Goal: Information Seeking & Learning: Learn about a topic

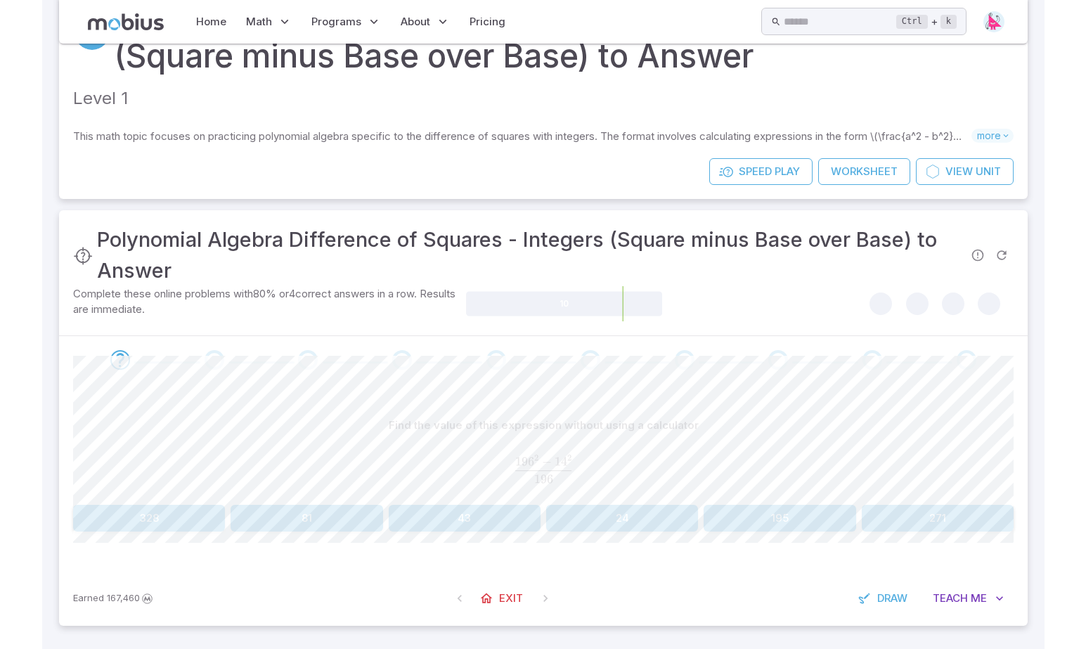
scroll to position [56, 0]
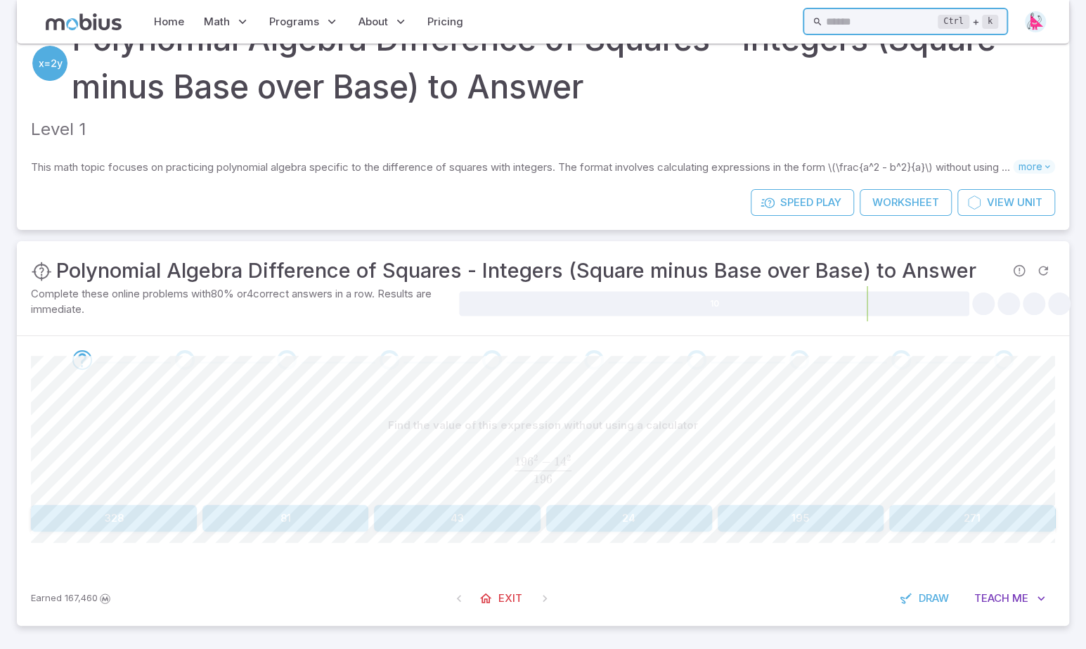
click at [340, 19] on input "text" at bounding box center [881, 21] width 112 height 27
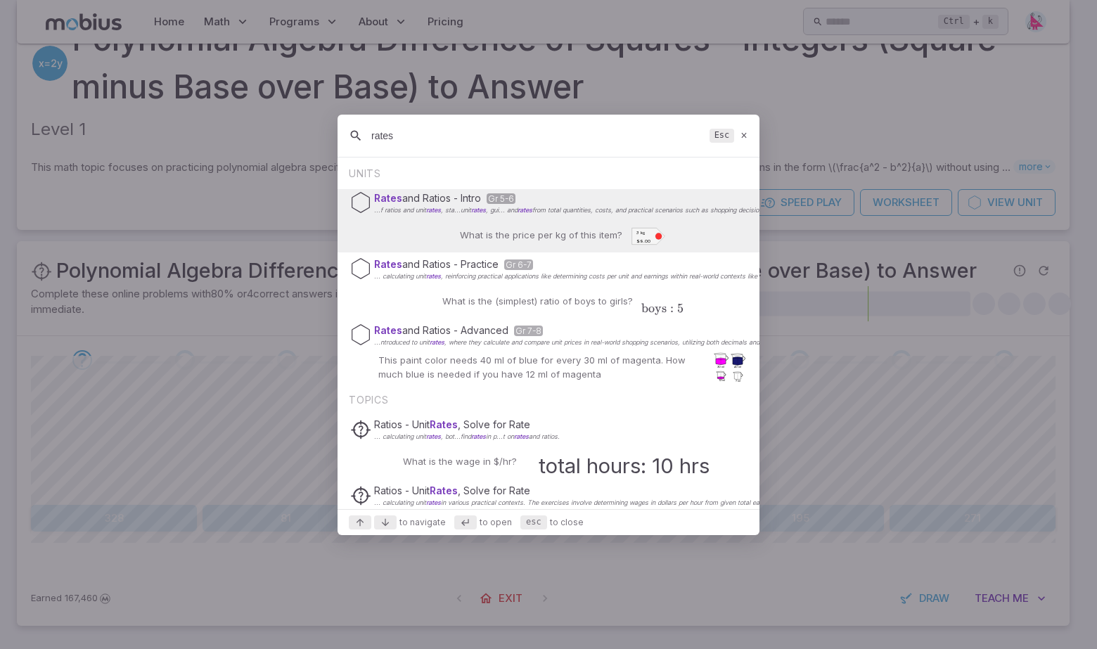
type input "rates"
click at [340, 219] on div "What is the price per kg of this item? 3 kg $9.00" at bounding box center [549, 236] width 234 height 34
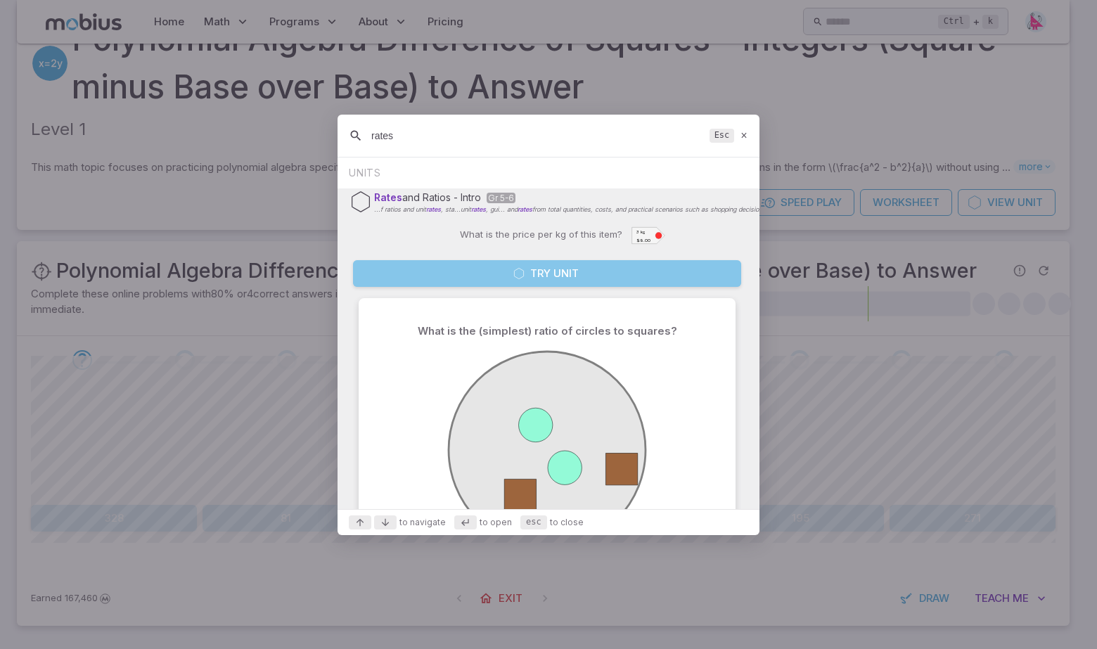
click at [340, 273] on button "Try Unit" at bounding box center [547, 273] width 388 height 27
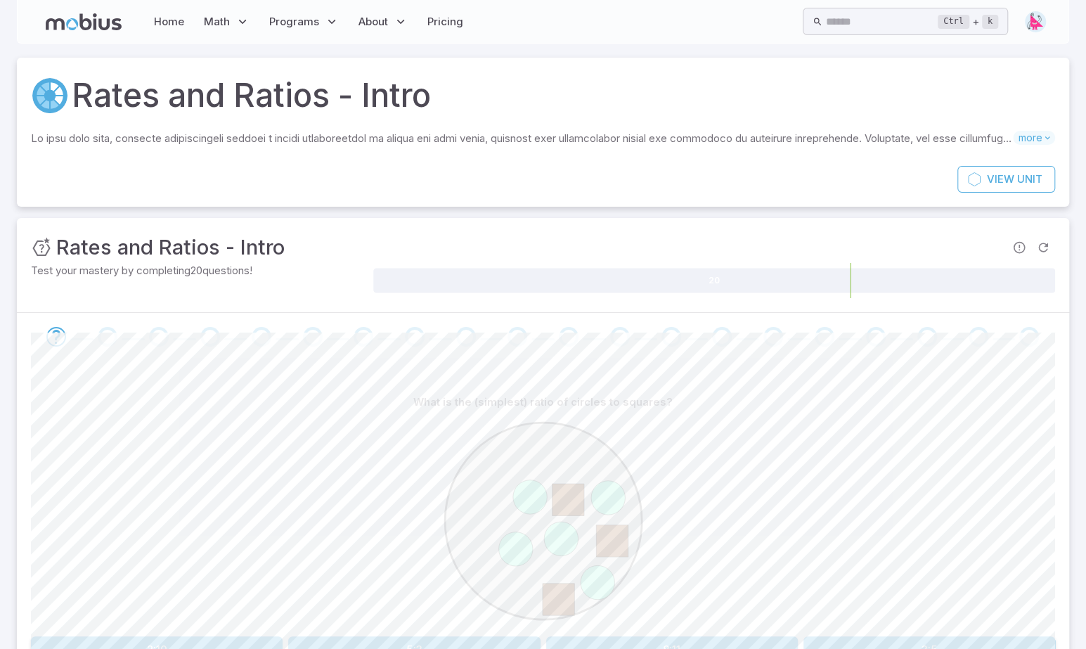
drag, startPoint x: 1043, startPoint y: 323, endPoint x: -70, endPoint y: 320, distance: 1112.8
click at [0, 320] on html "Home Math Grade 1 Grade 2 Grade 3 Grade 4 Grade 5 Grade 6 Grade 7 Grade 8 Grade…" at bounding box center [543, 391] width 1086 height 782
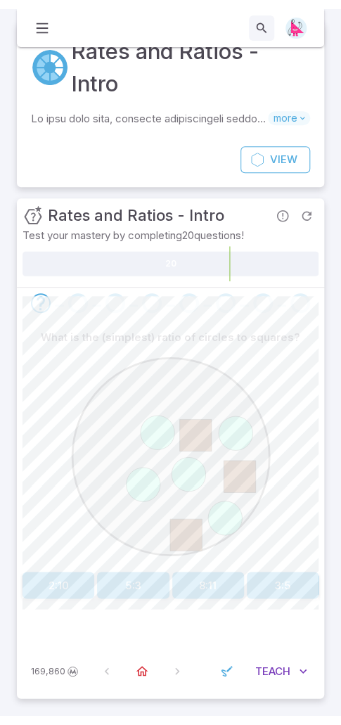
scroll to position [16, 0]
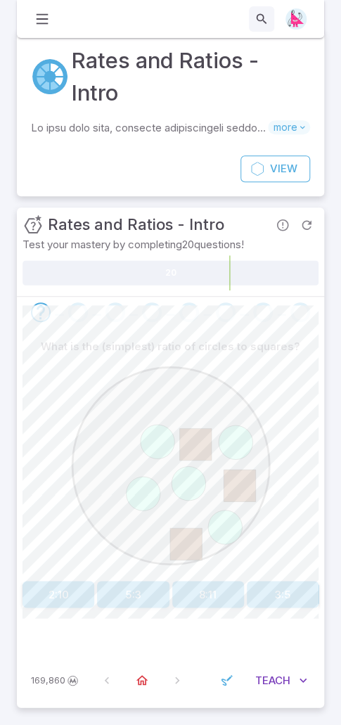
click at [122, 594] on button "5:3" at bounding box center [133, 594] width 72 height 27
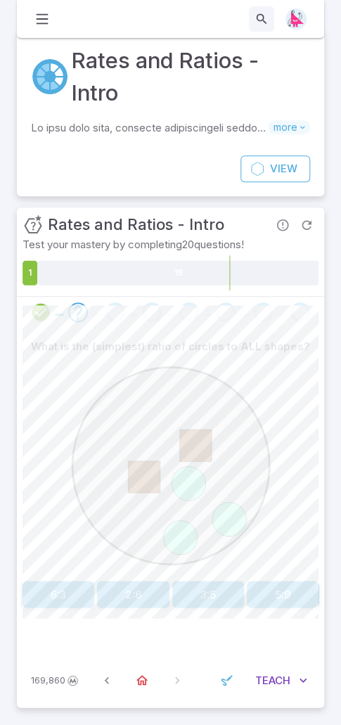
click at [209, 601] on button "3:5" at bounding box center [208, 594] width 72 height 27
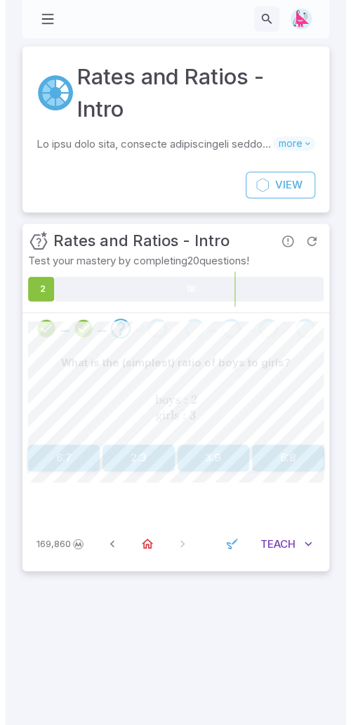
scroll to position [0, 0]
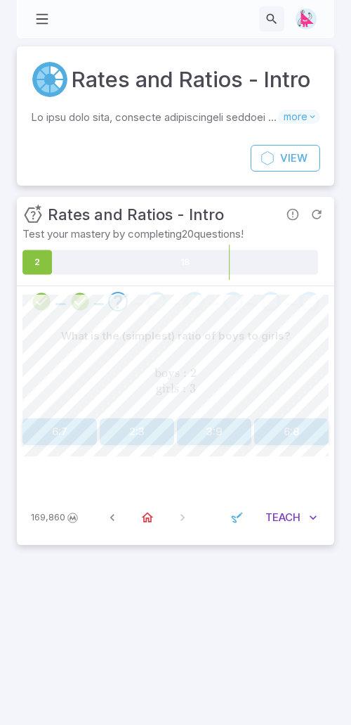
click at [135, 430] on button "2:3" at bounding box center [137, 431] width 75 height 27
click at [288, 431] on button "3:5" at bounding box center [291, 431] width 75 height 27
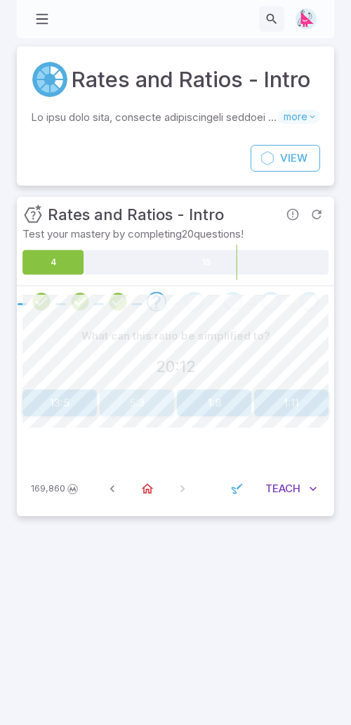
click at [134, 397] on button "5:3" at bounding box center [137, 402] width 75 height 27
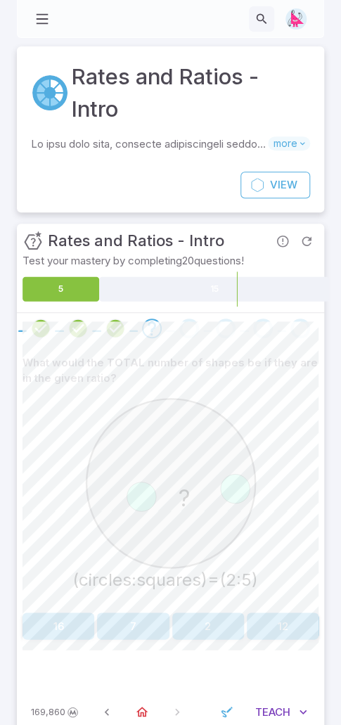
click at [136, 619] on button "7" at bounding box center [133, 625] width 72 height 27
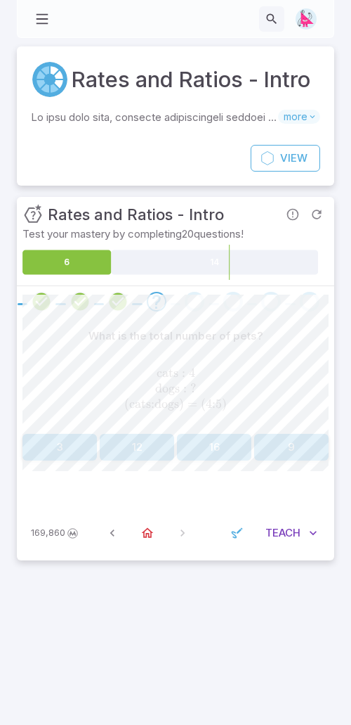
click at [288, 442] on button "9" at bounding box center [291, 447] width 75 height 27
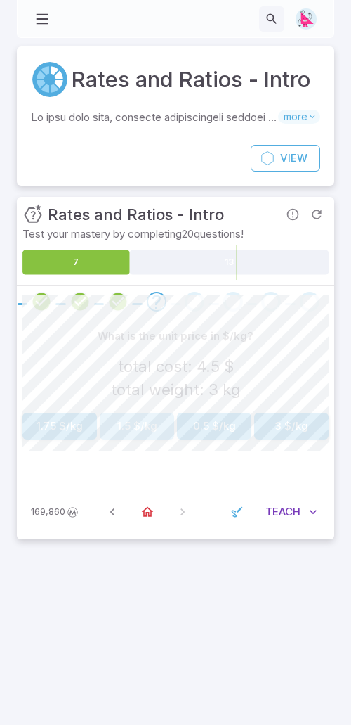
click at [120, 430] on button "1.5 $/kg" at bounding box center [137, 426] width 75 height 27
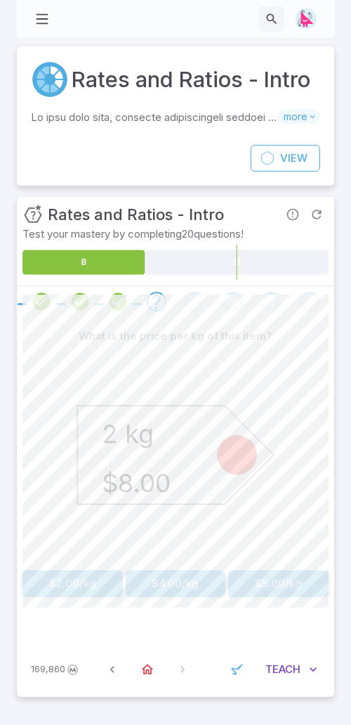
click at [187, 577] on button "$4.00/kg" at bounding box center [176, 583] width 101 height 27
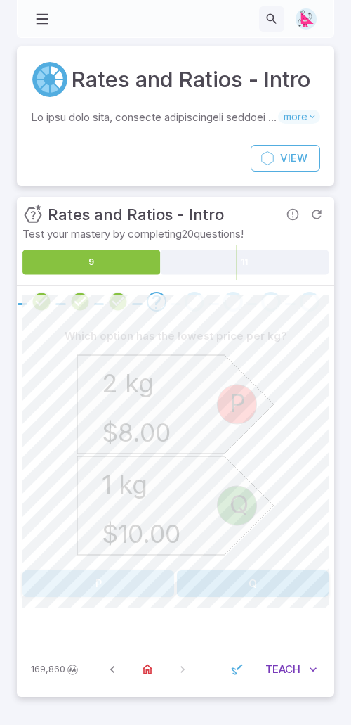
click at [126, 577] on button "P" at bounding box center [98, 583] width 152 height 27
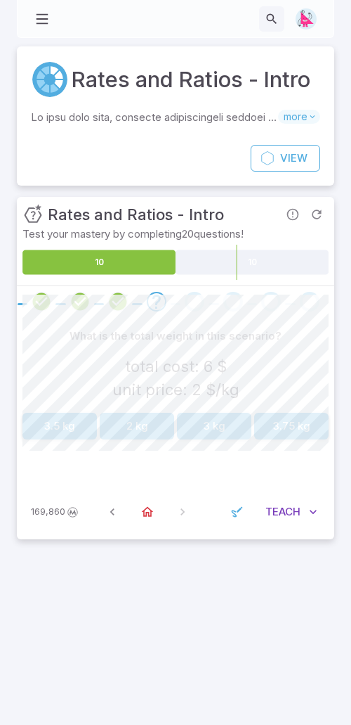
click at [215, 432] on button "3 kg" at bounding box center [214, 426] width 75 height 27
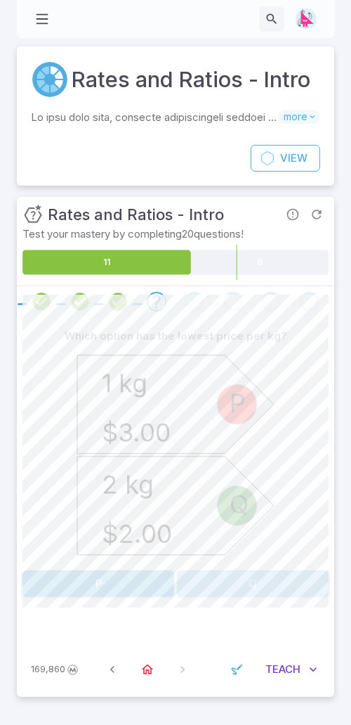
click at [260, 582] on button "Q" at bounding box center [253, 583] width 152 height 27
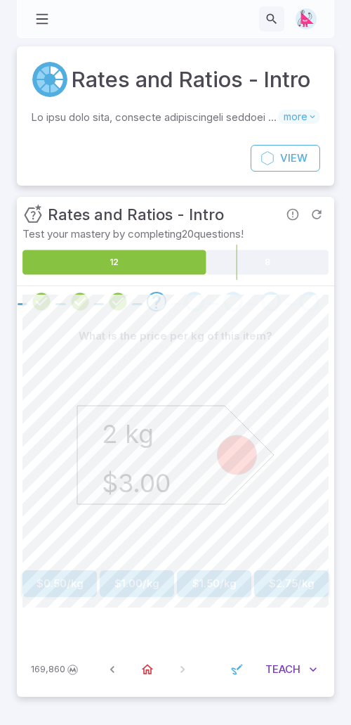
click at [215, 576] on button "$1.50/kg" at bounding box center [214, 583] width 75 height 27
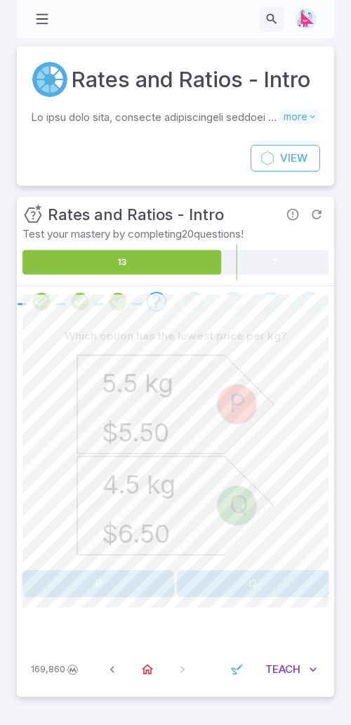
click at [100, 574] on button "P" at bounding box center [98, 583] width 152 height 27
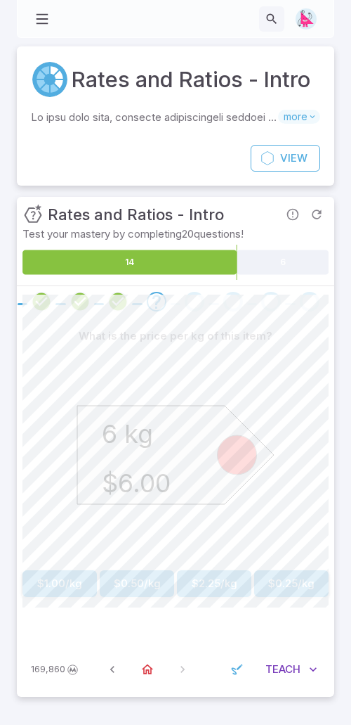
click at [49, 576] on button "$1.00/kg" at bounding box center [59, 583] width 75 height 27
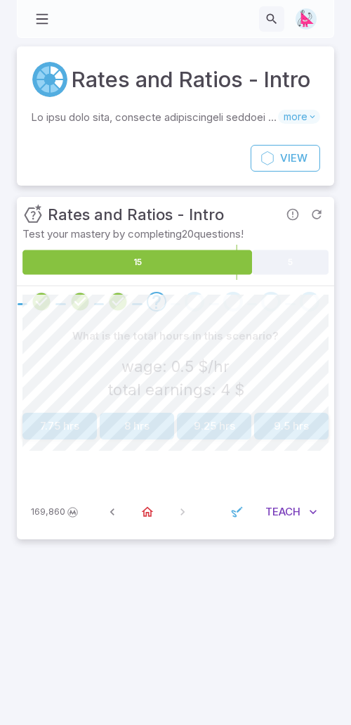
click at [122, 437] on button "8 hrs" at bounding box center [137, 426] width 75 height 27
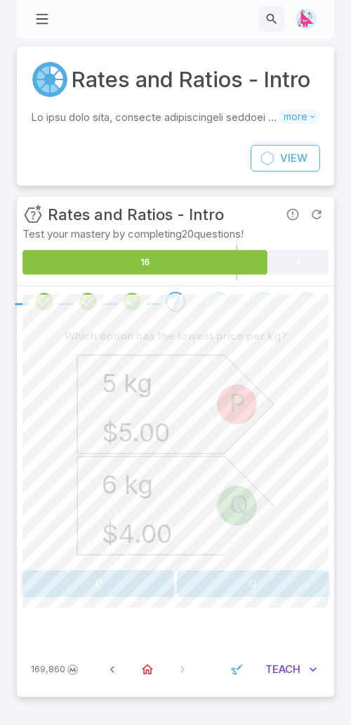
click at [259, 576] on button "Q" at bounding box center [253, 583] width 152 height 27
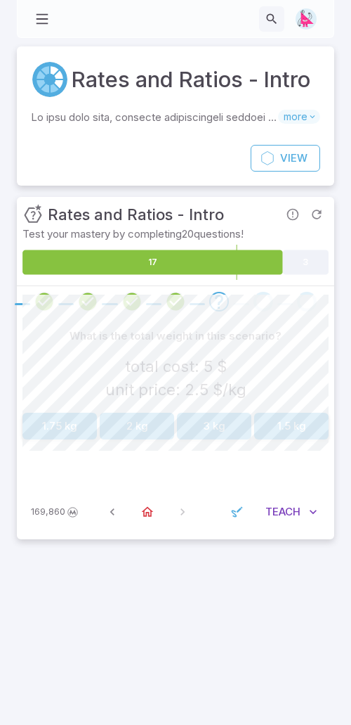
click at [126, 422] on button "2 kg" at bounding box center [137, 426] width 75 height 27
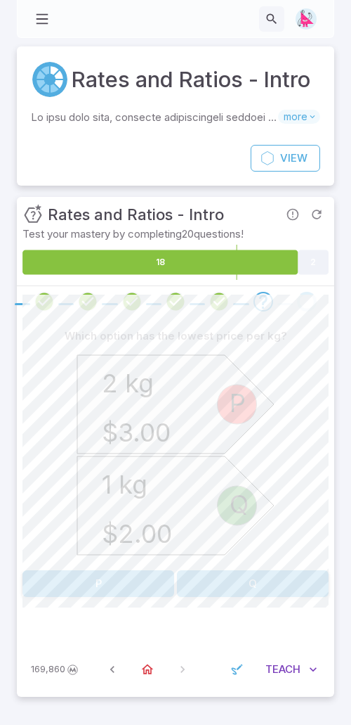
click at [128, 580] on button "P" at bounding box center [98, 583] width 152 height 27
click at [119, 587] on button "P" at bounding box center [98, 583] width 152 height 27
